Goal: Register for event/course

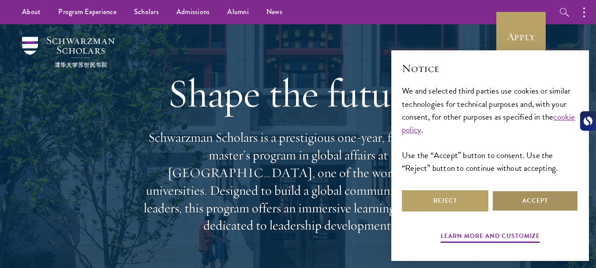
click at [526, 200] on button "Accept" at bounding box center [535, 200] width 86 height 21
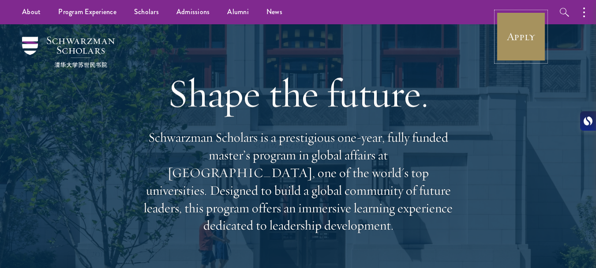
click at [531, 49] on link "Apply" at bounding box center [520, 36] width 49 height 49
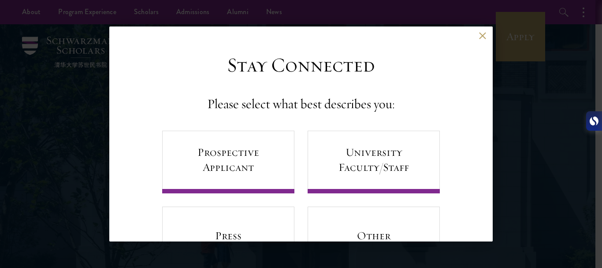
click at [513, 72] on div "Back Stay Connected Please select what best describes you: Prospective Applican…" at bounding box center [301, 133] width 602 height 215
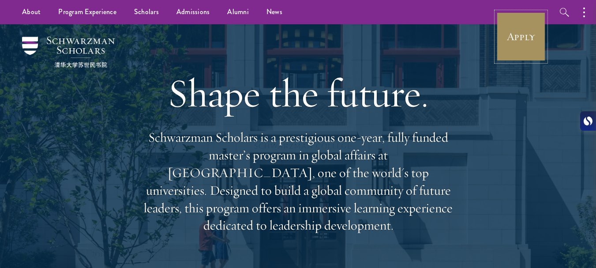
click at [524, 46] on link "Apply" at bounding box center [520, 36] width 49 height 49
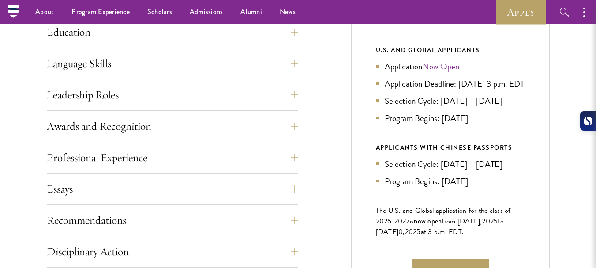
scroll to position [521, 0]
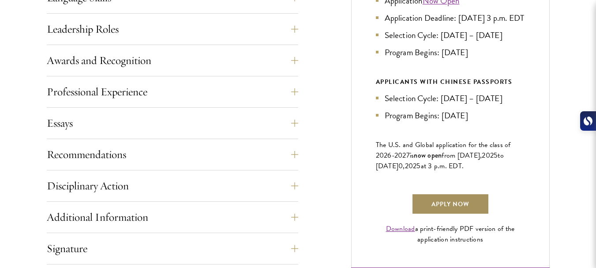
click at [467, 214] on link "Apply Now" at bounding box center [450, 203] width 78 height 21
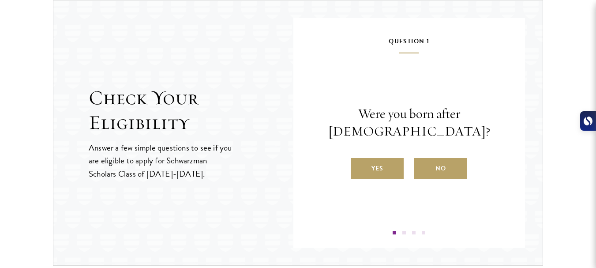
scroll to position [932, 0]
click at [436, 161] on label "No" at bounding box center [440, 168] width 53 height 21
click at [422, 161] on input "No" at bounding box center [418, 163] width 8 height 8
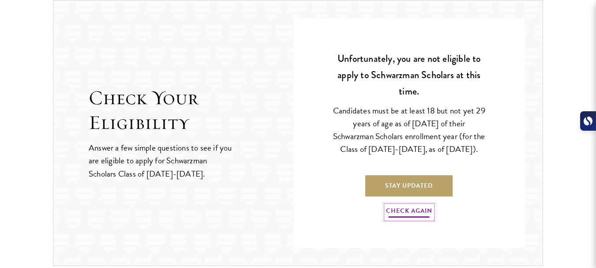
click at [400, 217] on link "Check Again" at bounding box center [409, 212] width 46 height 14
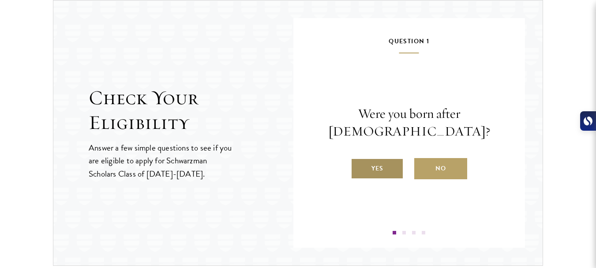
click at [371, 175] on label "Yes" at bounding box center [377, 168] width 53 height 21
click at [358, 167] on input "Yes" at bounding box center [355, 163] width 8 height 8
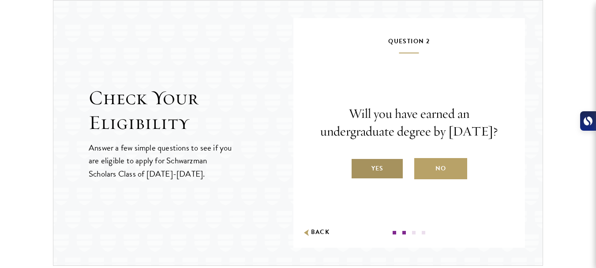
click at [374, 179] on label "Yes" at bounding box center [377, 168] width 53 height 21
click at [358, 167] on input "Yes" at bounding box center [355, 163] width 8 height 8
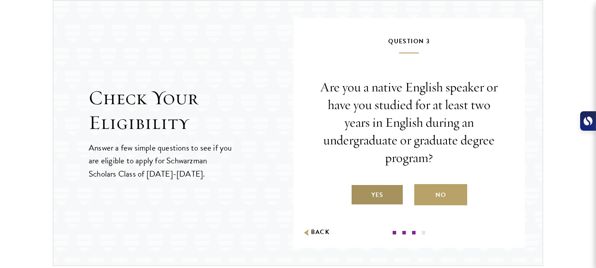
click at [369, 194] on label "Yes" at bounding box center [377, 194] width 53 height 21
click at [358, 193] on input "Yes" at bounding box center [355, 189] width 8 height 8
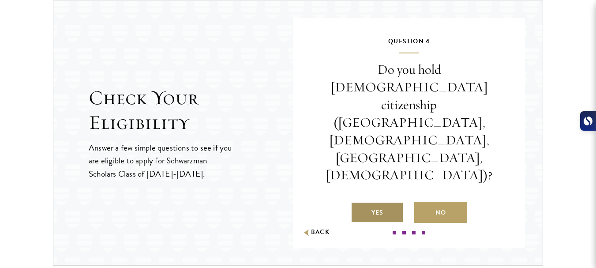
click at [369, 202] on label "Yes" at bounding box center [377, 212] width 53 height 21
click at [358, 203] on input "Yes" at bounding box center [355, 207] width 8 height 8
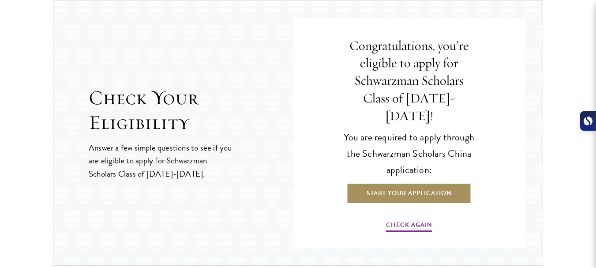
click at [403, 186] on link "Start Your Application" at bounding box center [409, 193] width 125 height 21
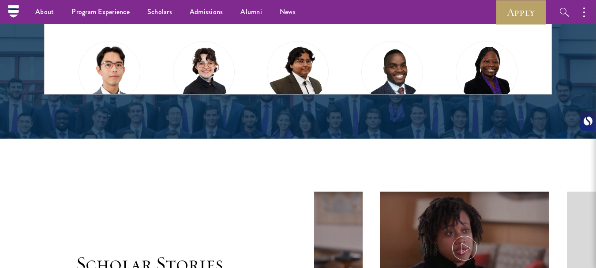
scroll to position [1102, 0]
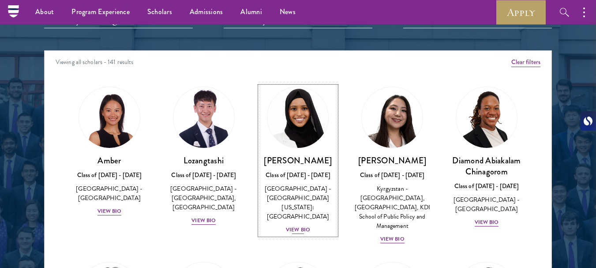
click at [299, 225] on div "View Bio" at bounding box center [298, 229] width 24 height 8
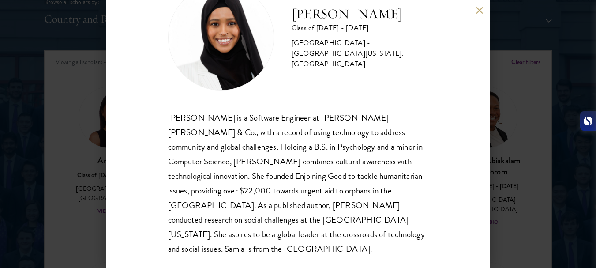
scroll to position [1323, 0]
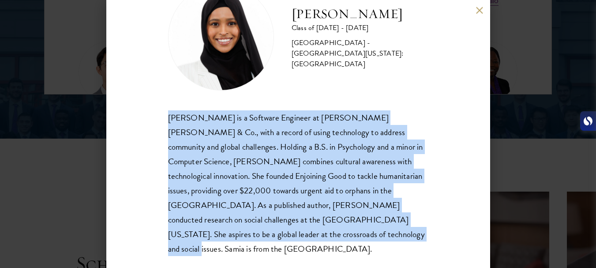
drag, startPoint x: 168, startPoint y: 115, endPoint x: 255, endPoint y: 237, distance: 149.9
click at [255, 237] on div "[PERSON_NAME] is a Software Engineer at [PERSON_NAME] [PERSON_NAME] & Co., with…" at bounding box center [298, 183] width 260 height 146
copy div "[PERSON_NAME] is a Software Engineer at [PERSON_NAME] [PERSON_NAME] & Co., with…"
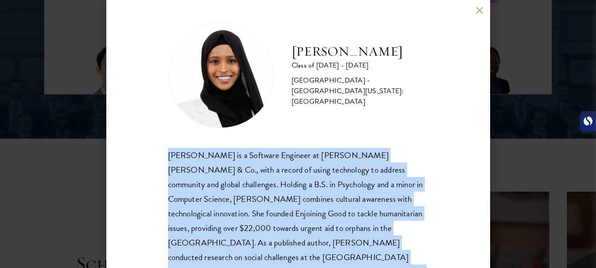
scroll to position [0, 0]
